Goal: Find specific fact: Find contact information

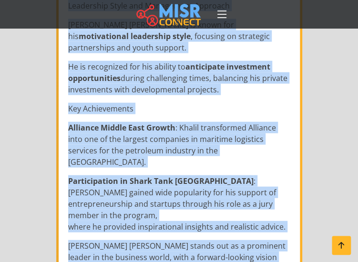
scroll to position [1582, 0]
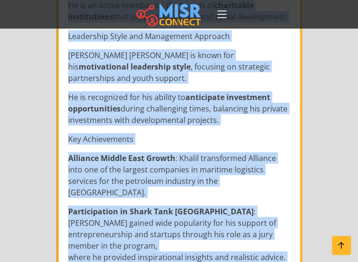
drag, startPoint x: 77, startPoint y: 61, endPoint x: 143, endPoint y: 242, distance: 193.0
copy div "Name: Ahmed Tarek Khalil Phone: 0100000000 Address القاهرة، مصر, , Ahmed Tarek …"
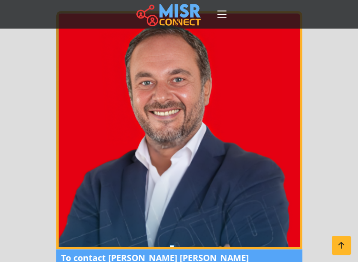
scroll to position [0, 0]
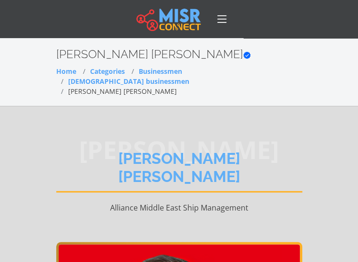
click at [221, 21] on icon at bounding box center [221, 18] width 13 height 13
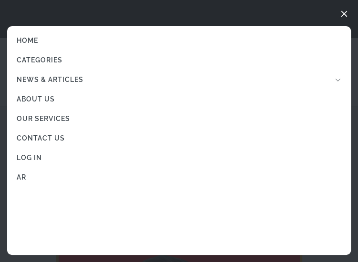
click at [344, 14] on icon at bounding box center [343, 13] width 13 height 13
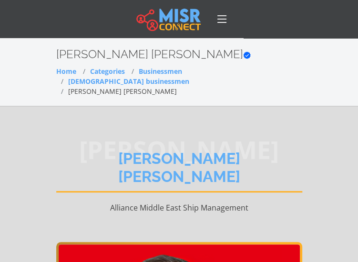
click at [105, 71] on link "Categories" at bounding box center [107, 71] width 35 height 9
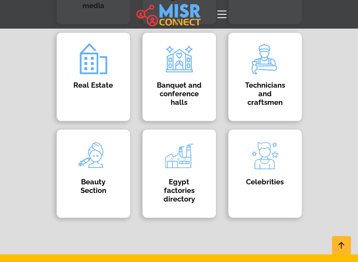
scroll to position [763, 0]
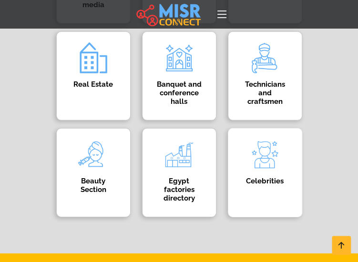
click at [264, 157] on img at bounding box center [265, 155] width 38 height 38
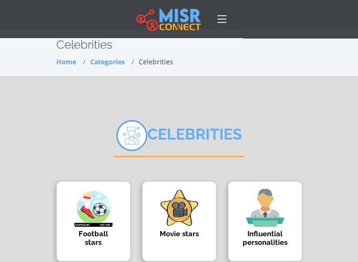
click at [301, 143] on div "Celebrities" at bounding box center [179, 143] width 246 height 75
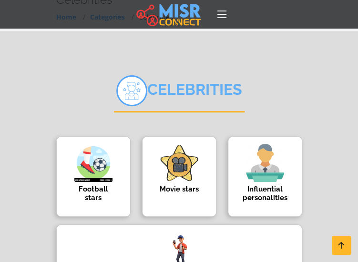
scroll to position [57, 0]
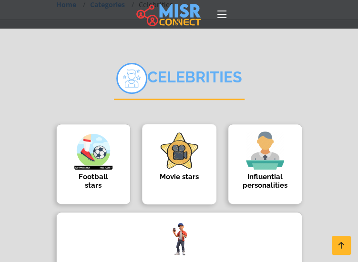
click at [187, 163] on img at bounding box center [179, 151] width 38 height 38
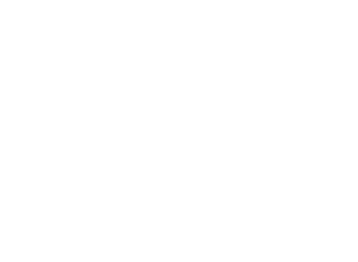
select select "**********"
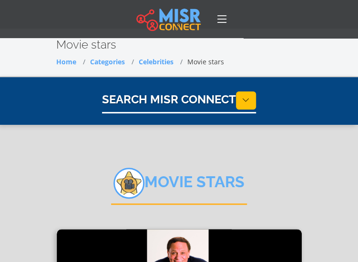
click at [268, 186] on div "Movie stars" at bounding box center [179, 190] width 246 height 75
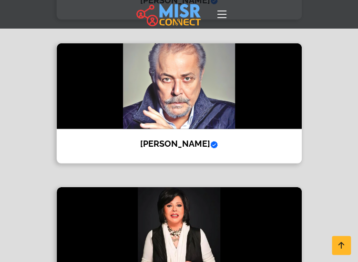
scroll to position [763, 0]
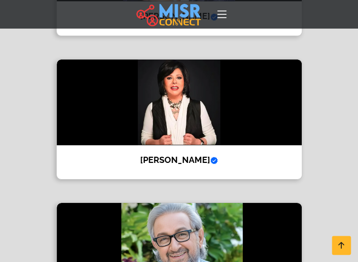
scroll to position [915, 0]
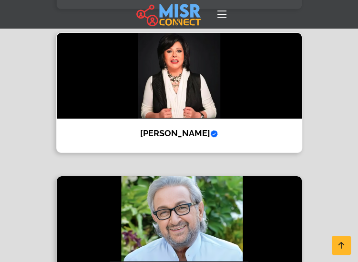
click at [172, 129] on h4 "Esaad Younis Verified account" at bounding box center [179, 133] width 231 height 10
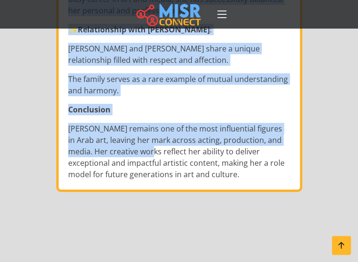
scroll to position [2002, 0]
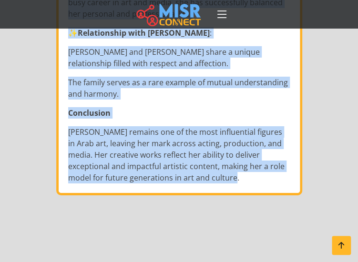
drag, startPoint x: 78, startPoint y: 102, endPoint x: 246, endPoint y: 142, distance: 172.5
copy div "Name: Esaad Younis Area: Esaad Younes: A Multi-Talented Artist and Pioneer in M…"
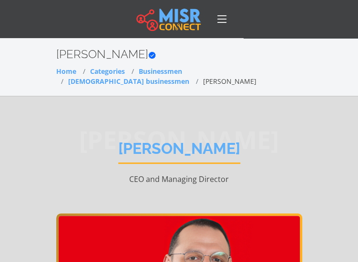
click at [105, 140] on span "[PERSON_NAME]" at bounding box center [179, 140] width 246 height 0
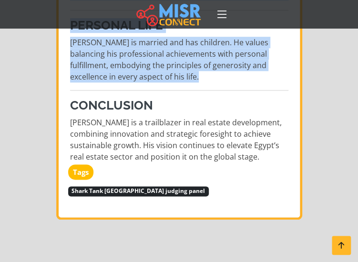
scroll to position [1316, 0]
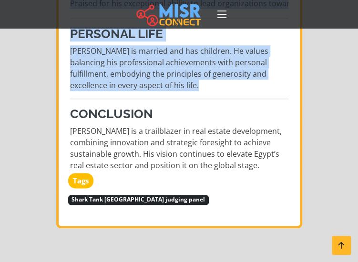
drag, startPoint x: 78, startPoint y: 82, endPoint x: 276, endPoint y: 163, distance: 214.4
copy div "Name: [PERSON_NAME] Phone: 010000000 [PERSON_NAME] [PERSON_NAME] , an accomplis…"
